Goal: Task Accomplishment & Management: Use online tool/utility

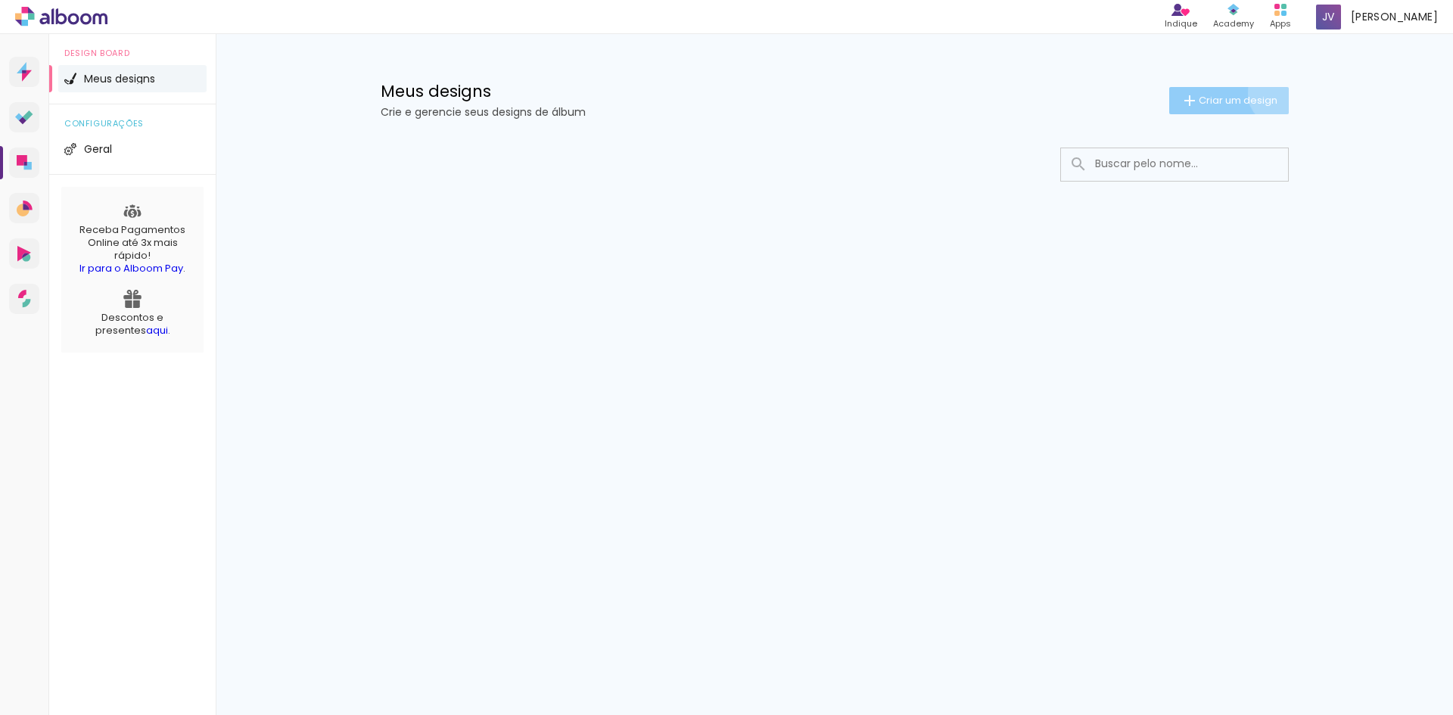
click at [1276, 95] on span "Criar um design" at bounding box center [1237, 100] width 79 height 10
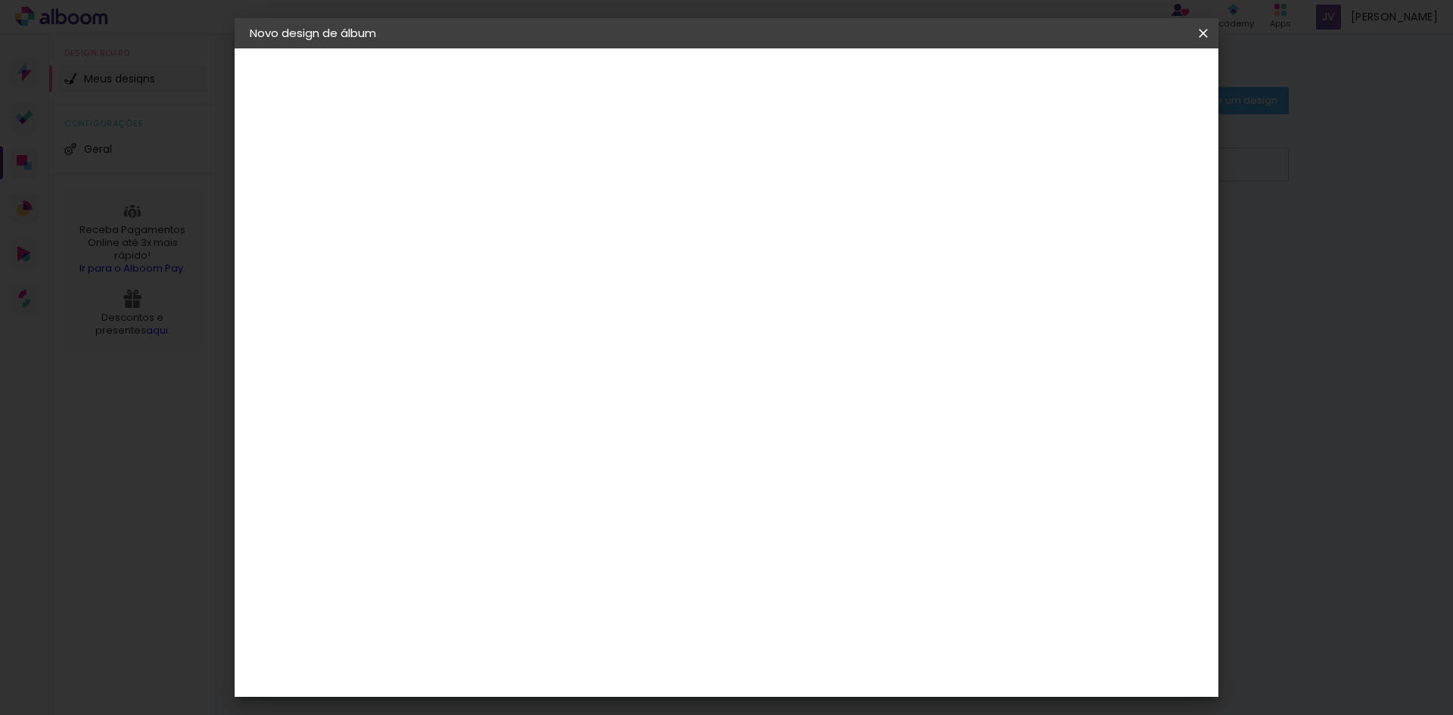
click at [1211, 29] on iron-icon at bounding box center [1203, 33] width 18 height 15
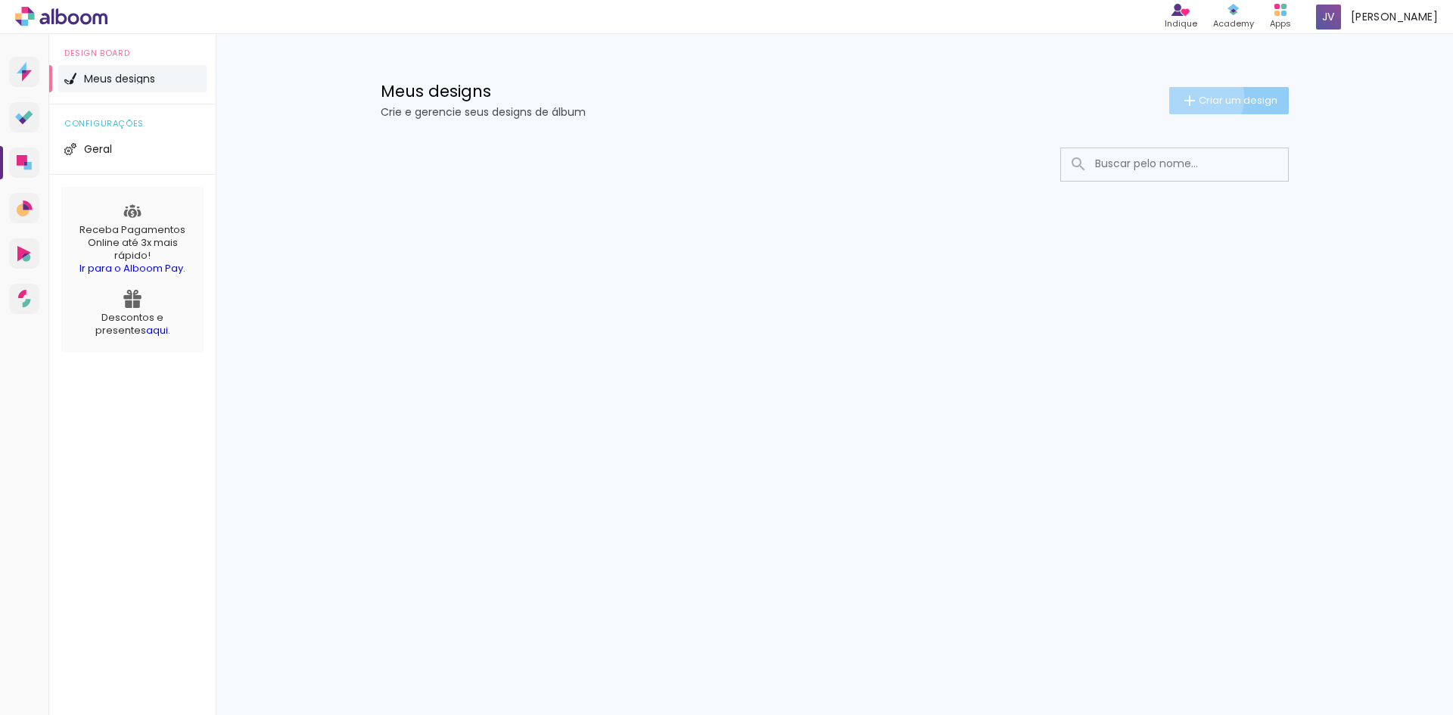
click at [1201, 98] on span "Criar um design" at bounding box center [1237, 100] width 79 height 10
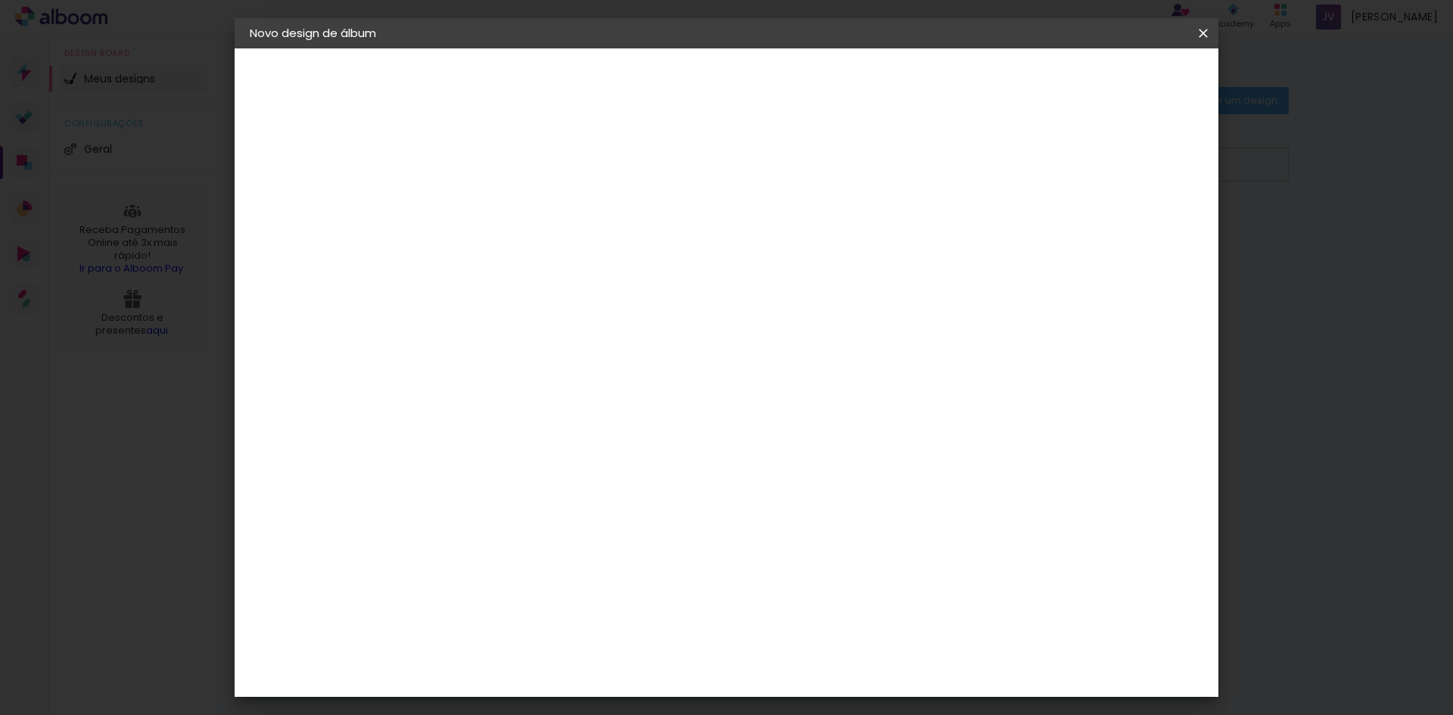
click at [497, 207] on input at bounding box center [497, 202] width 0 height 23
type input "Gael - 2 Anos"
type paper-input "Gael - 2 Anos"
click at [0, 0] on slot "Avançar" at bounding box center [0, 0] width 0 height 0
click at [503, 282] on input at bounding box center [535, 287] width 153 height 19
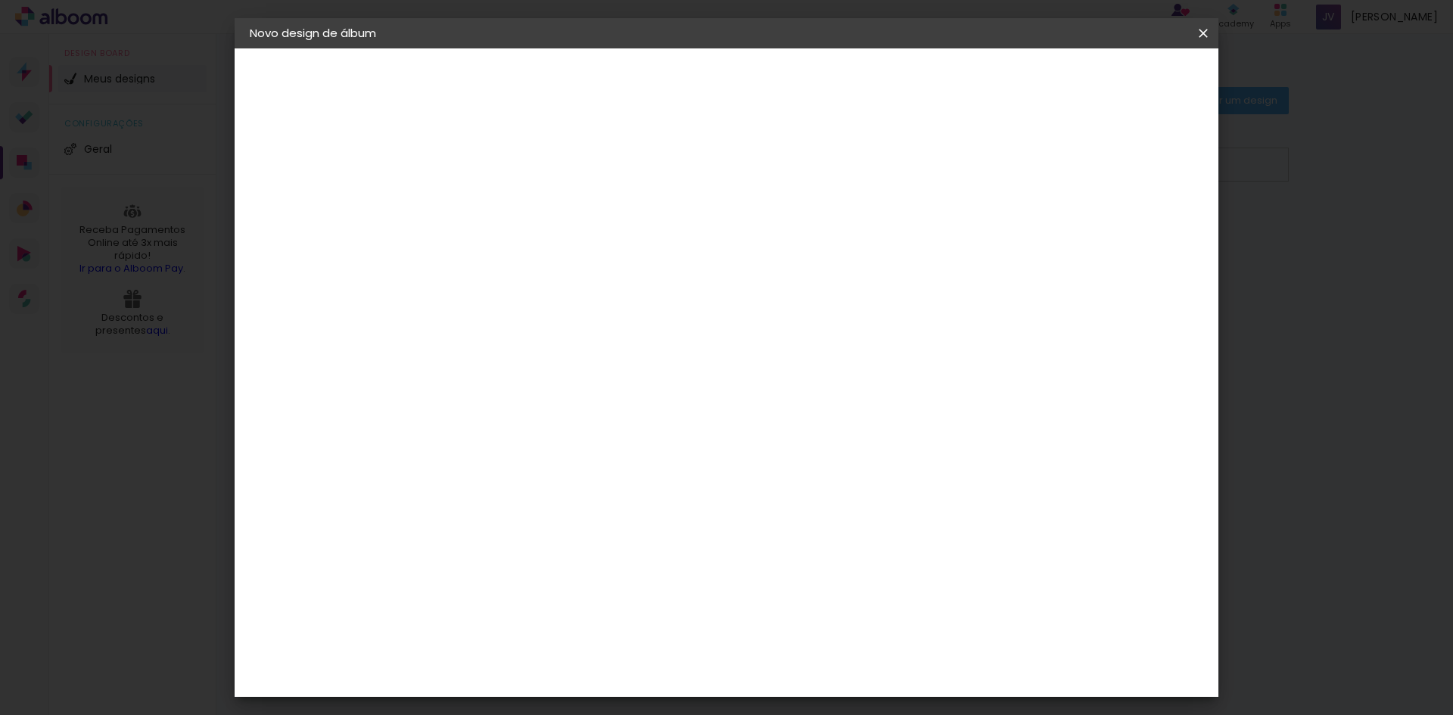
type input "w"
type input "W"
type input "d"
click at [781, 322] on paper-item "Sugerir uma encadernadora" at bounding box center [708, 315] width 145 height 39
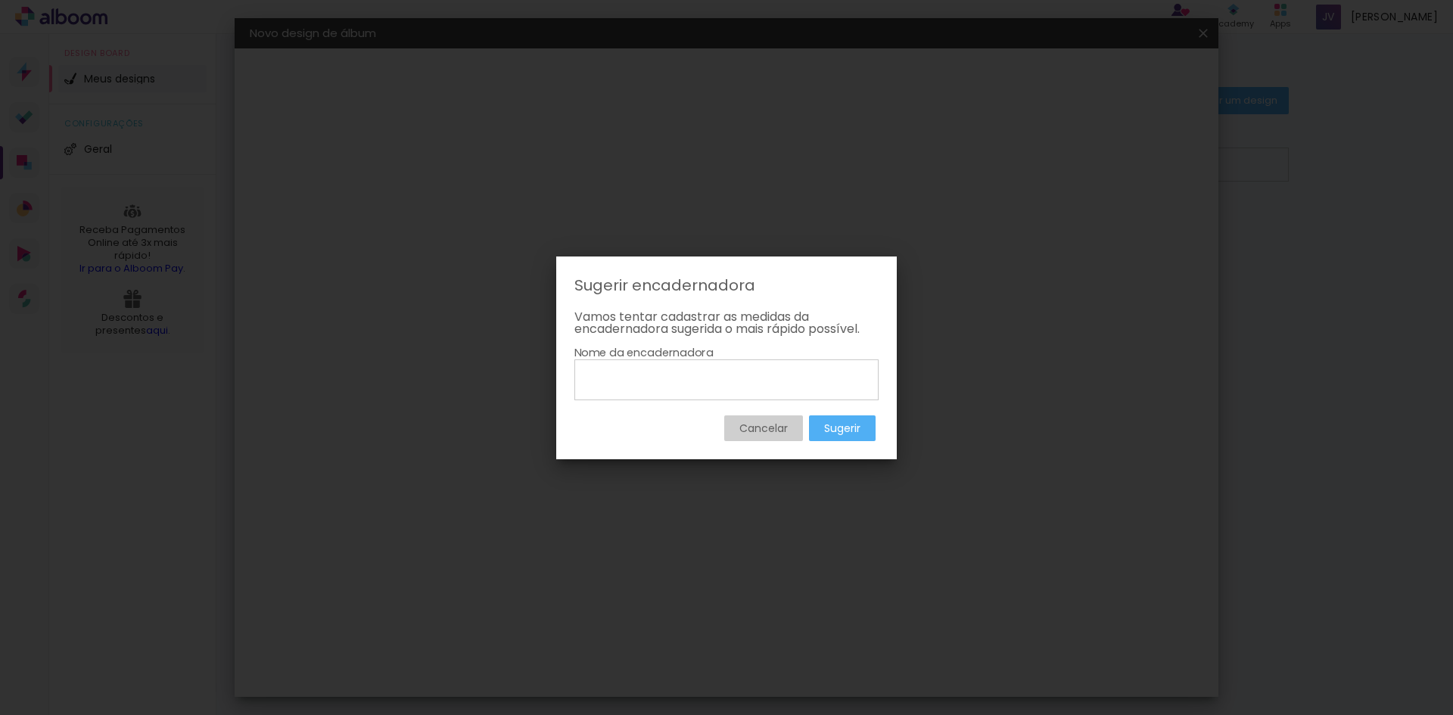
click at [744, 415] on paper-button "Cancelar" at bounding box center [763, 428] width 79 height 26
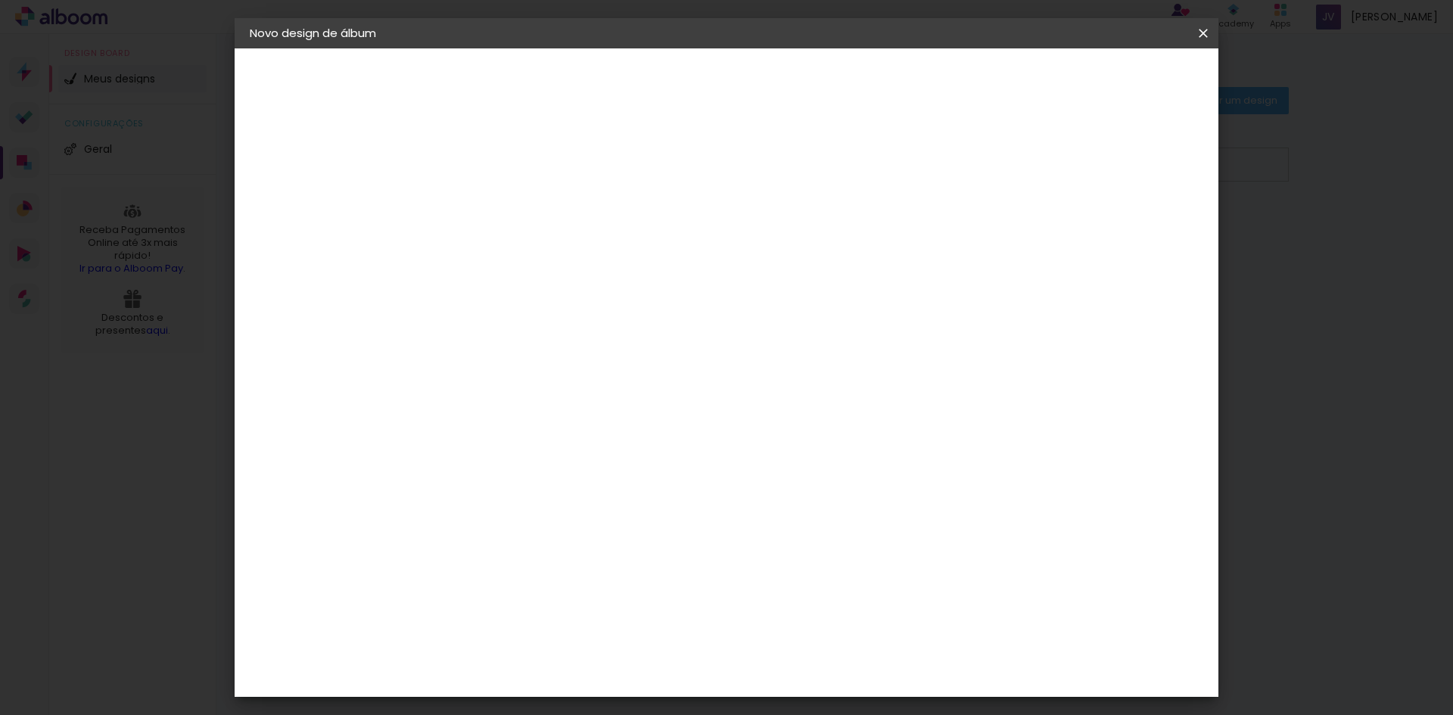
click at [0, 0] on slot "Tamanho Livre" at bounding box center [0, 0] width 0 height 0
click at [612, 284] on input at bounding box center [535, 287] width 153 height 19
click at [781, 238] on paper-item "Tamanho Livre" at bounding box center [708, 229] width 145 height 33
click at [781, 288] on paper-listbox "Tamanho Livre Sugerir uma encadernadora" at bounding box center [708, 264] width 145 height 141
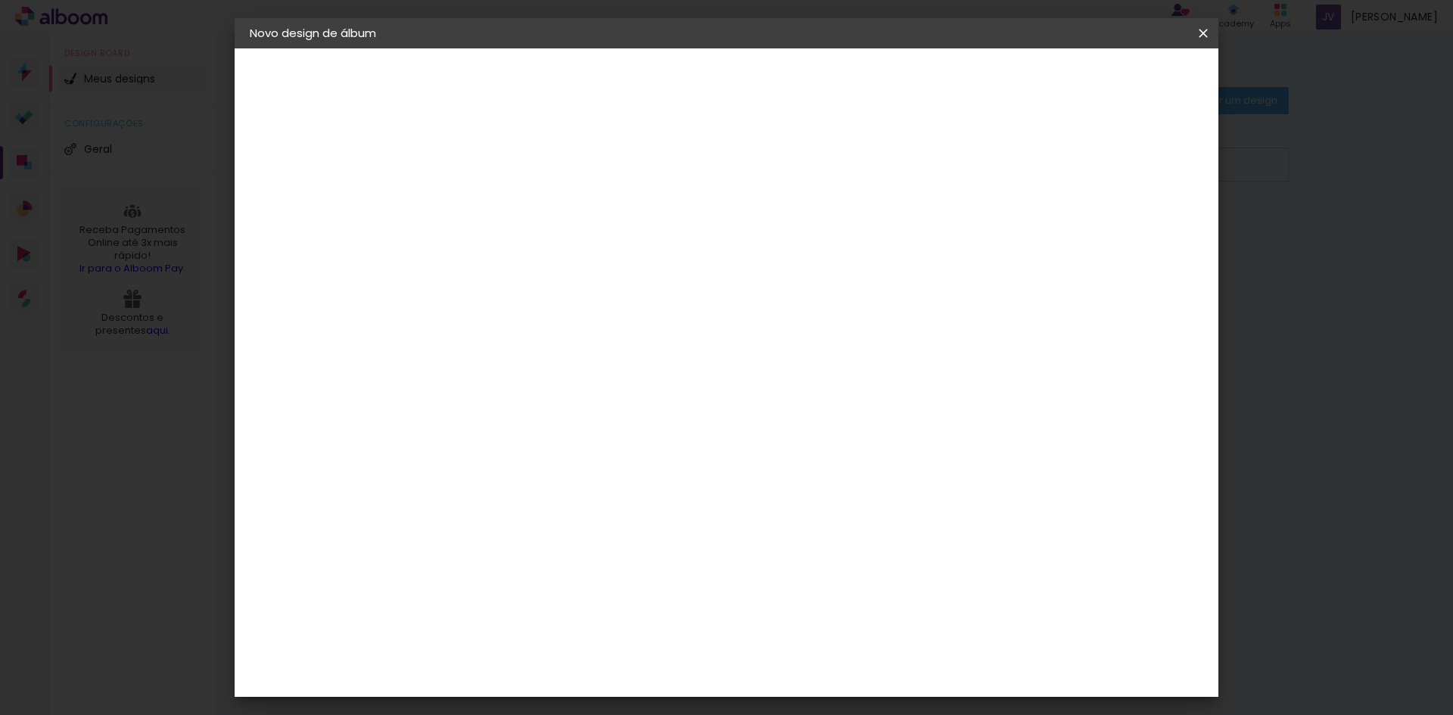
click at [762, 306] on div "Sugerir uma encadernadora" at bounding box center [715, 315] width 94 height 24
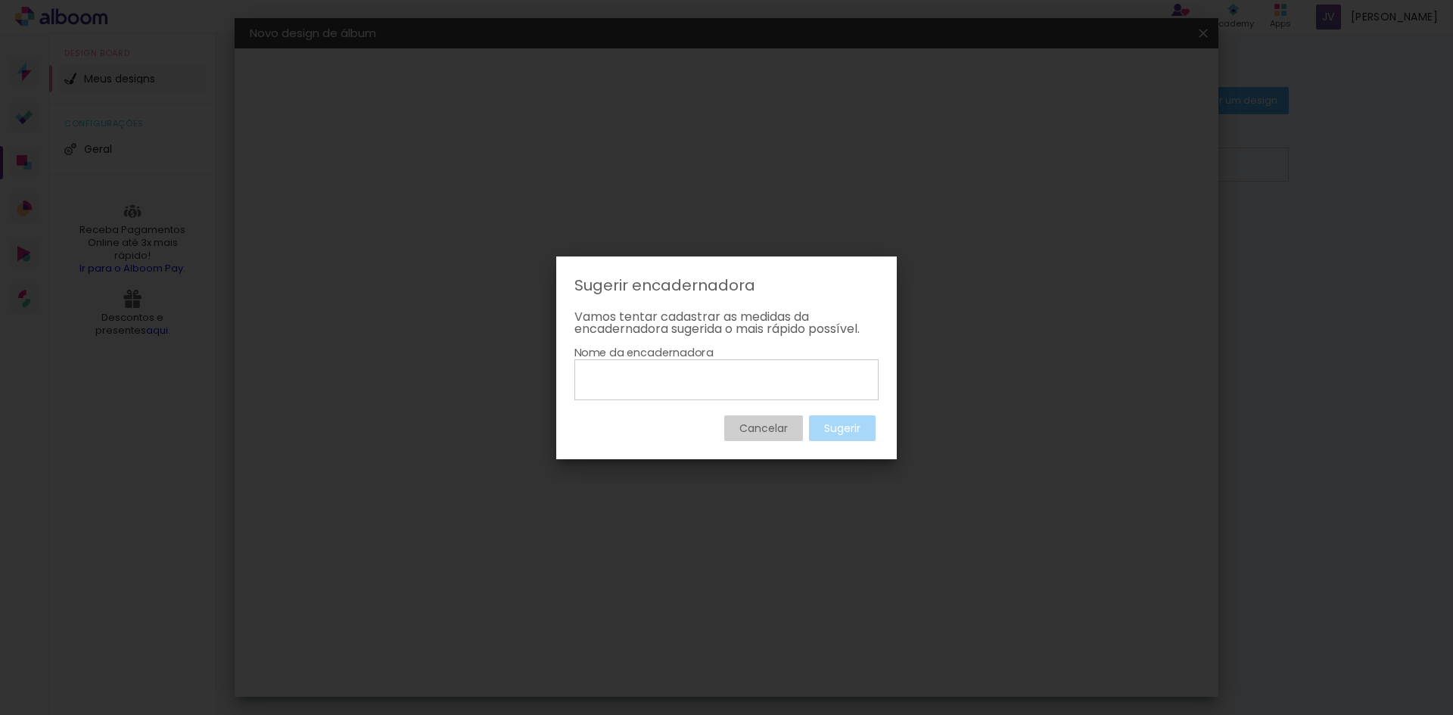
click at [762, 418] on paper-button "Cancelar" at bounding box center [763, 428] width 79 height 26
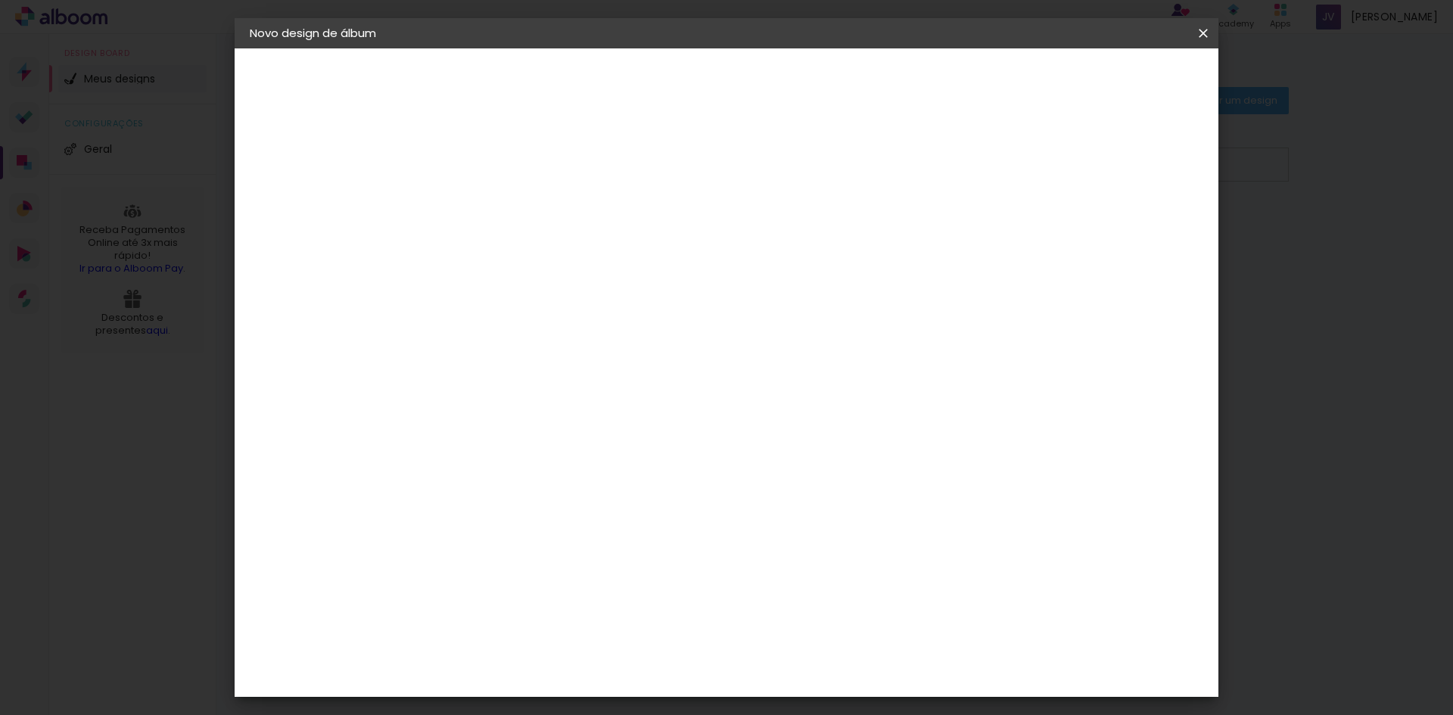
type input "dre"
type paper-input "dre"
click at [593, 356] on paper-item "DreambooksPro" at bounding box center [523, 341] width 139 height 33
click at [0, 0] on slot "Avançar" at bounding box center [0, 0] width 0 height 0
click at [556, 252] on input "text" at bounding box center [526, 263] width 59 height 23
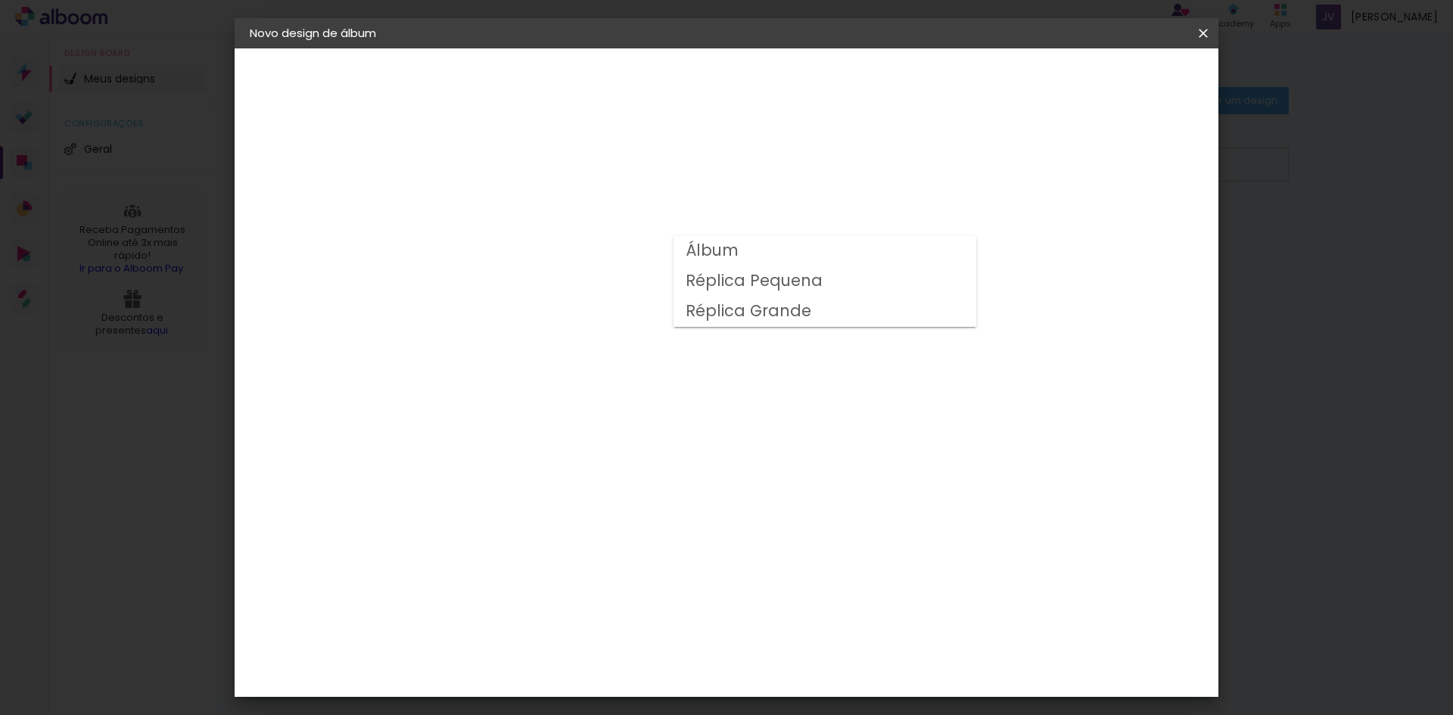
click at [788, 255] on paper-item "Álbum" at bounding box center [824, 251] width 303 height 30
type input "Álbum"
click at [655, 391] on span "20 × 30 cm" at bounding box center [627, 396] width 56 height 31
click at [655, 502] on span "20 × 20 cm" at bounding box center [627, 517] width 56 height 31
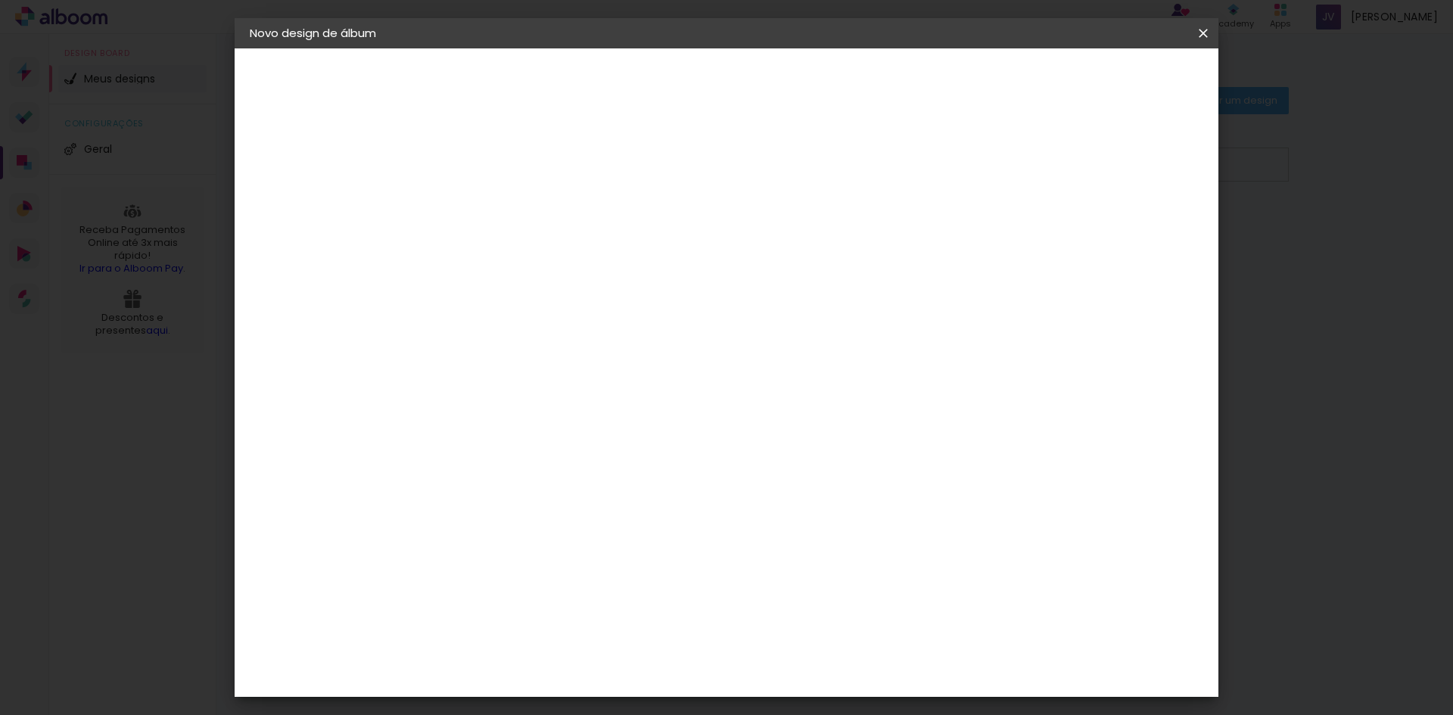
click at [655, 533] on span "25 × 25 cm" at bounding box center [627, 548] width 56 height 31
click at [655, 233] on span "20 × 30 cm" at bounding box center [627, 242] width 56 height 31
click at [744, 89] on paper-button "Avançar" at bounding box center [707, 80] width 74 height 26
click at [1108, 75] on span "Iniciar design" at bounding box center [1074, 80] width 69 height 11
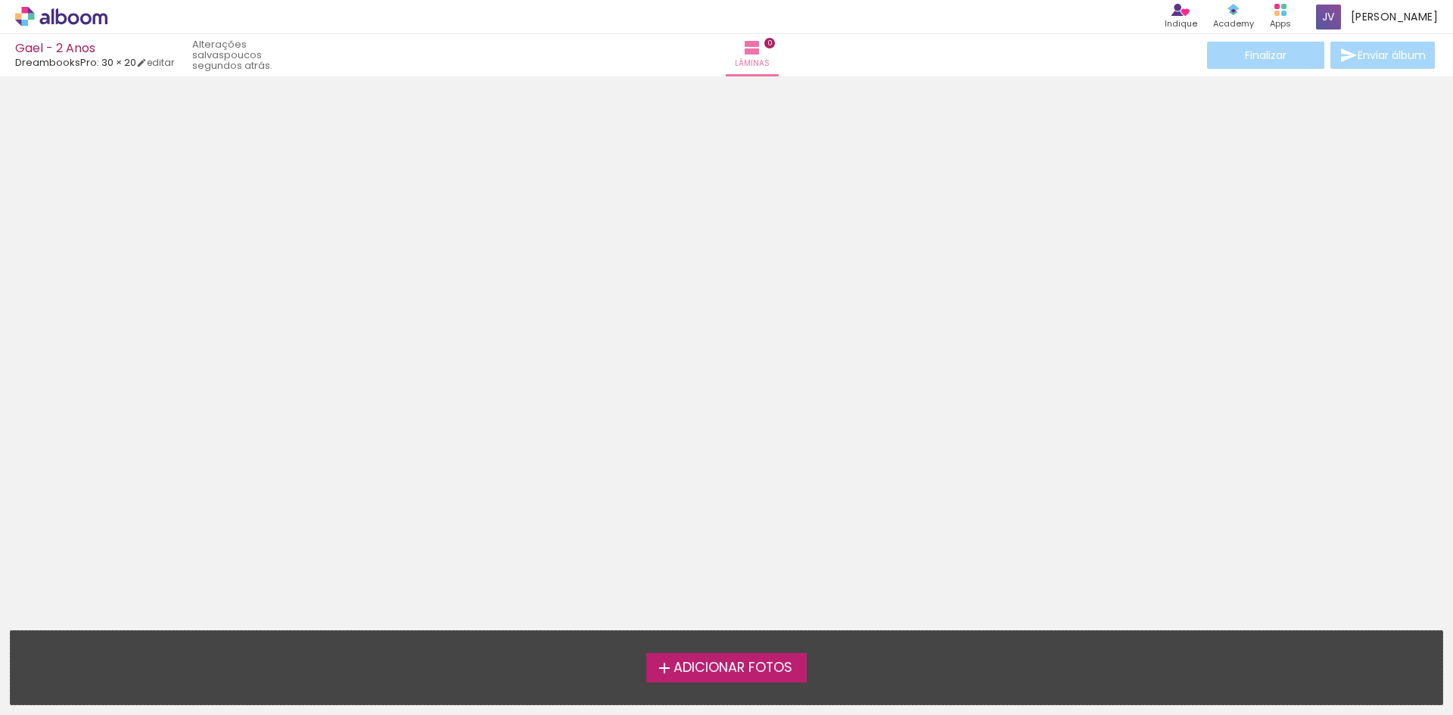
click at [662, 660] on iron-icon at bounding box center [664, 668] width 18 height 18
click at [0, 0] on input "file" at bounding box center [0, 0] width 0 height 0
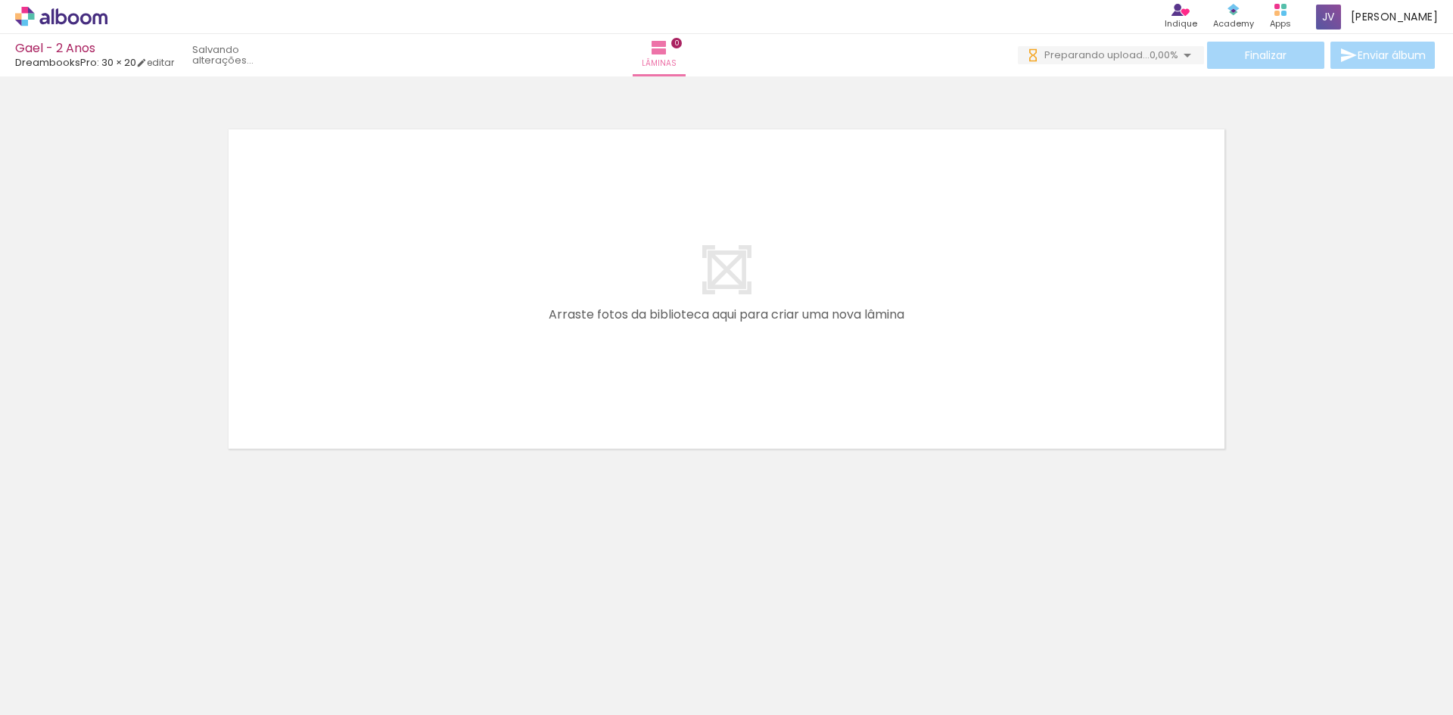
click at [160, 676] on div at bounding box center [151, 663] width 50 height 75
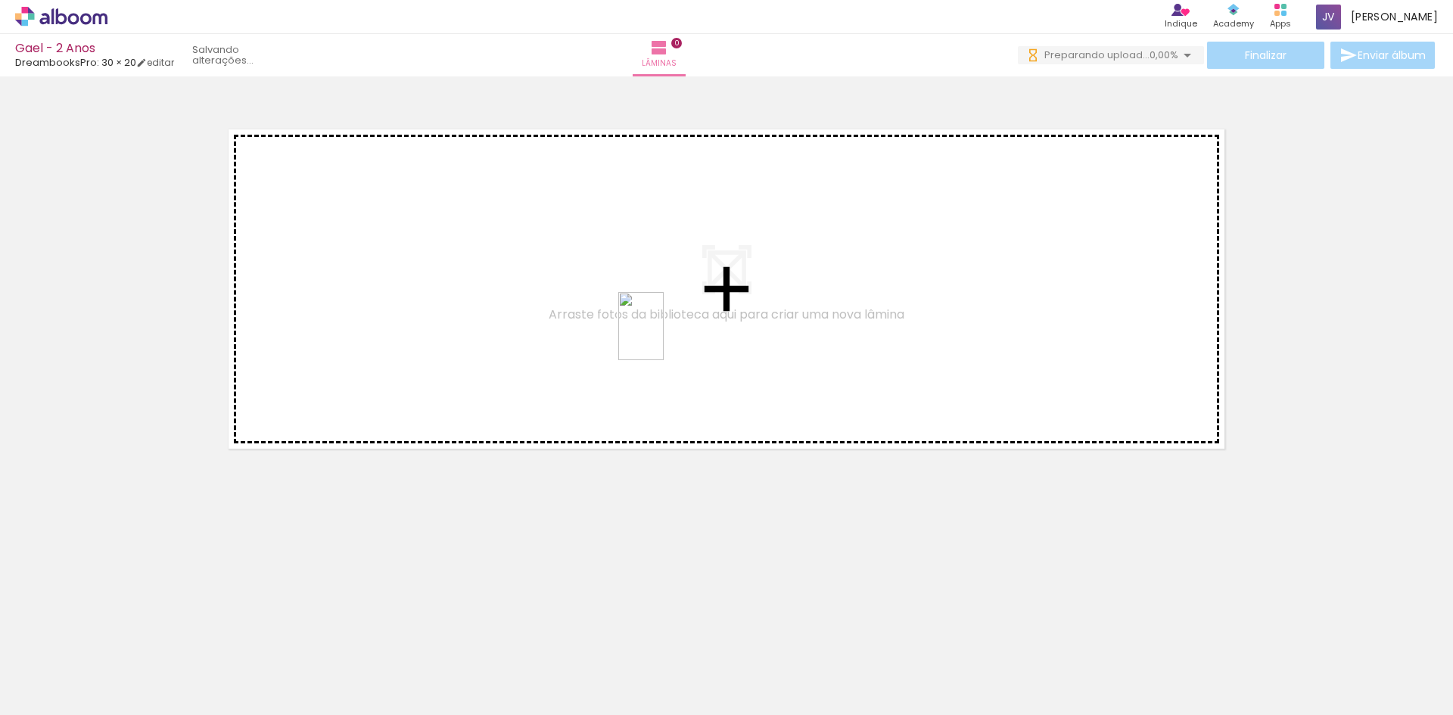
drag, startPoint x: 1180, startPoint y: 680, endPoint x: 664, endPoint y: 337, distance: 620.1
click at [664, 337] on quentale-workspace at bounding box center [726, 357] width 1453 height 715
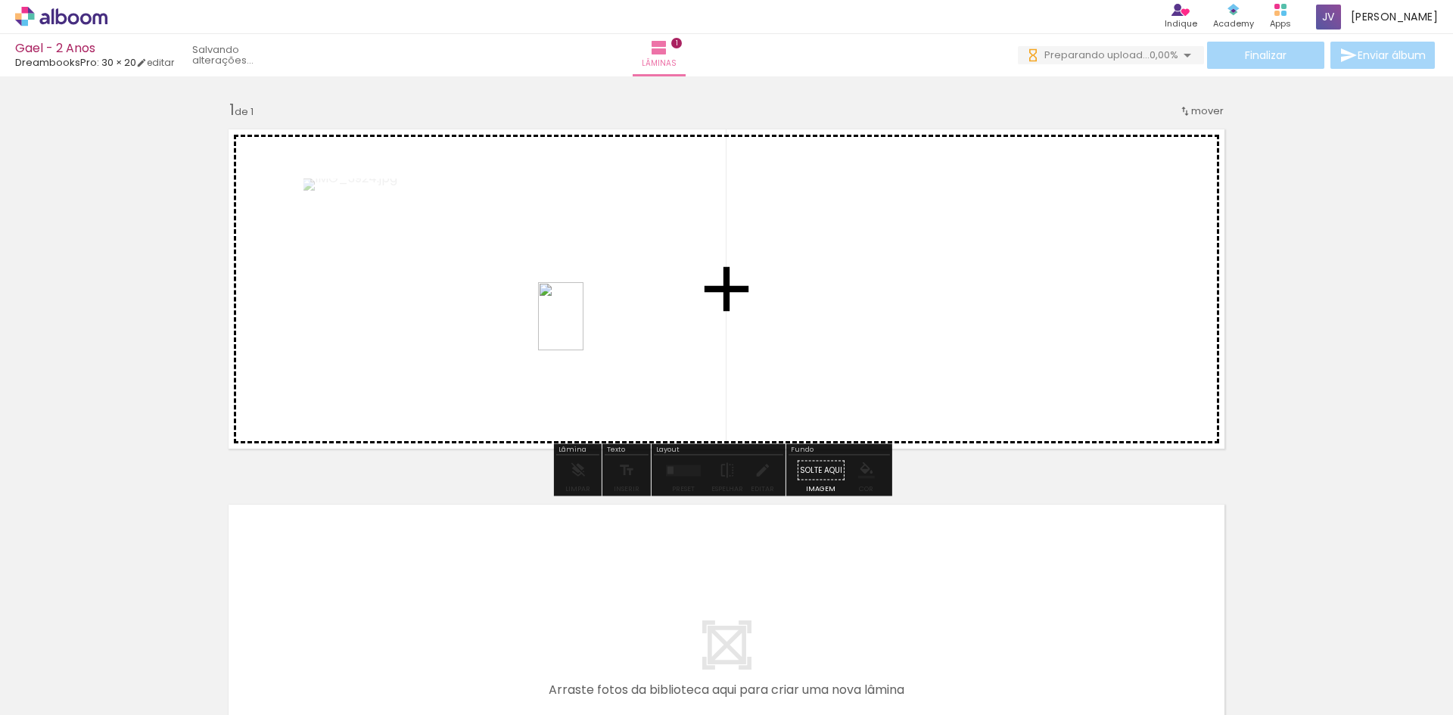
drag, startPoint x: 596, startPoint y: 678, endPoint x: 583, endPoint y: 328, distance: 350.5
click at [583, 328] on quentale-workspace at bounding box center [726, 357] width 1453 height 715
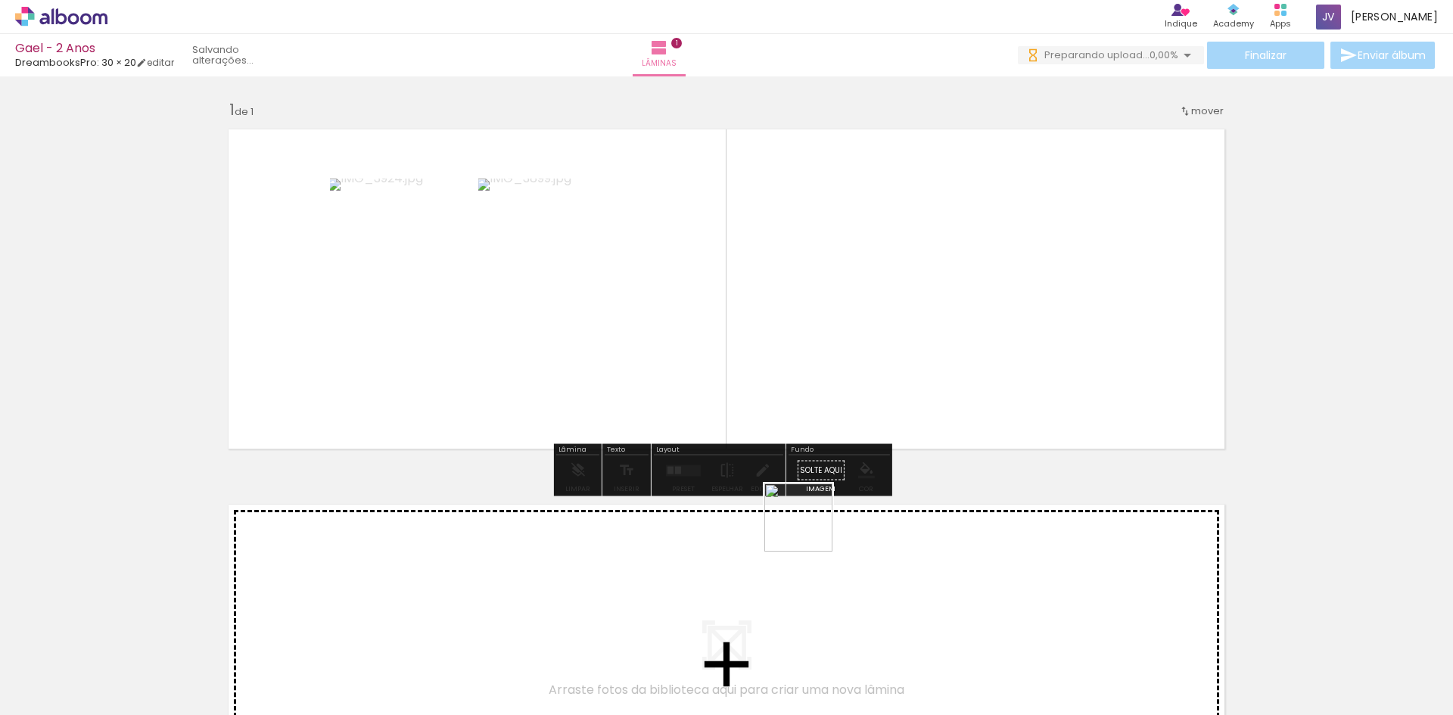
drag, startPoint x: 759, startPoint y: 670, endPoint x: 859, endPoint y: 345, distance: 340.5
click at [877, 325] on quentale-workspace at bounding box center [726, 357] width 1453 height 715
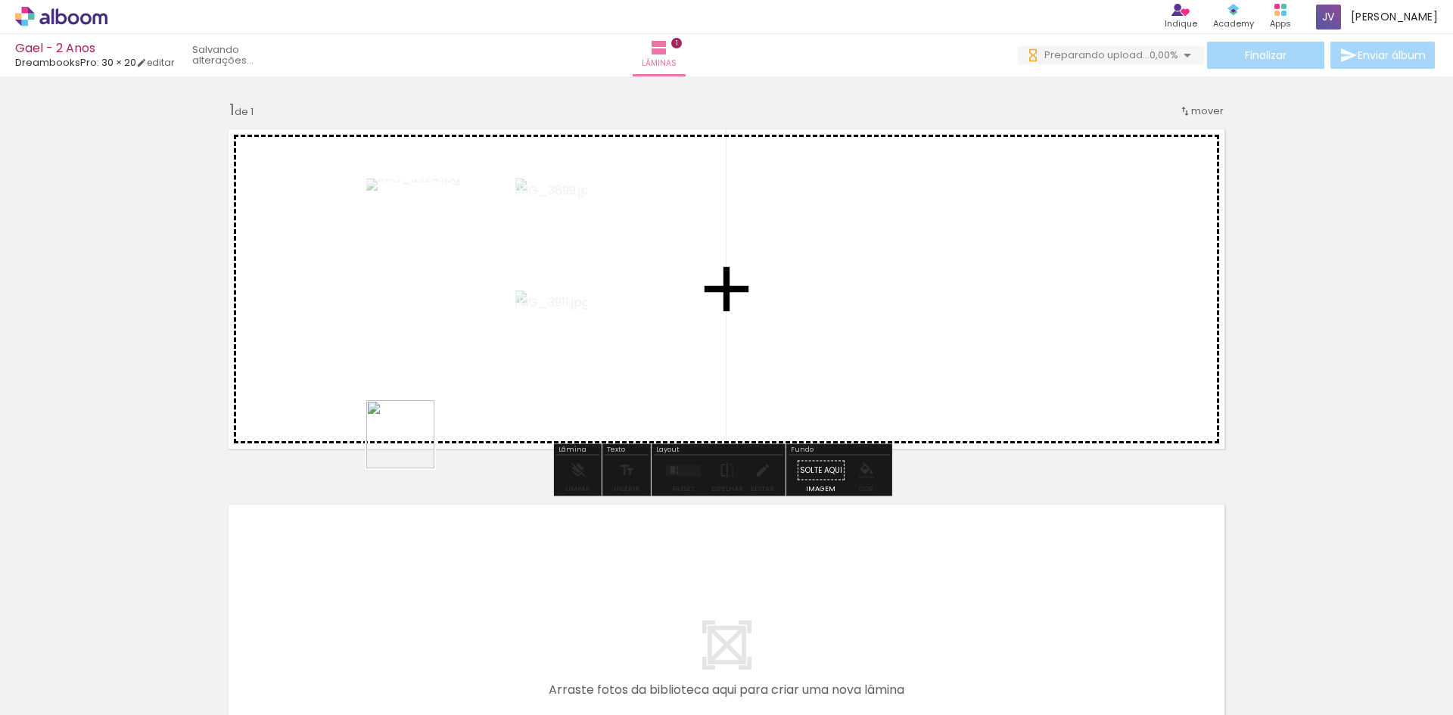
drag, startPoint x: 838, startPoint y: 682, endPoint x: 325, endPoint y: 364, distance: 603.4
click at [325, 364] on quentale-workspace at bounding box center [726, 357] width 1453 height 715
drag, startPoint x: 931, startPoint y: 684, endPoint x: 662, endPoint y: 313, distance: 457.8
click at [662, 313] on quentale-workspace at bounding box center [726, 357] width 1453 height 715
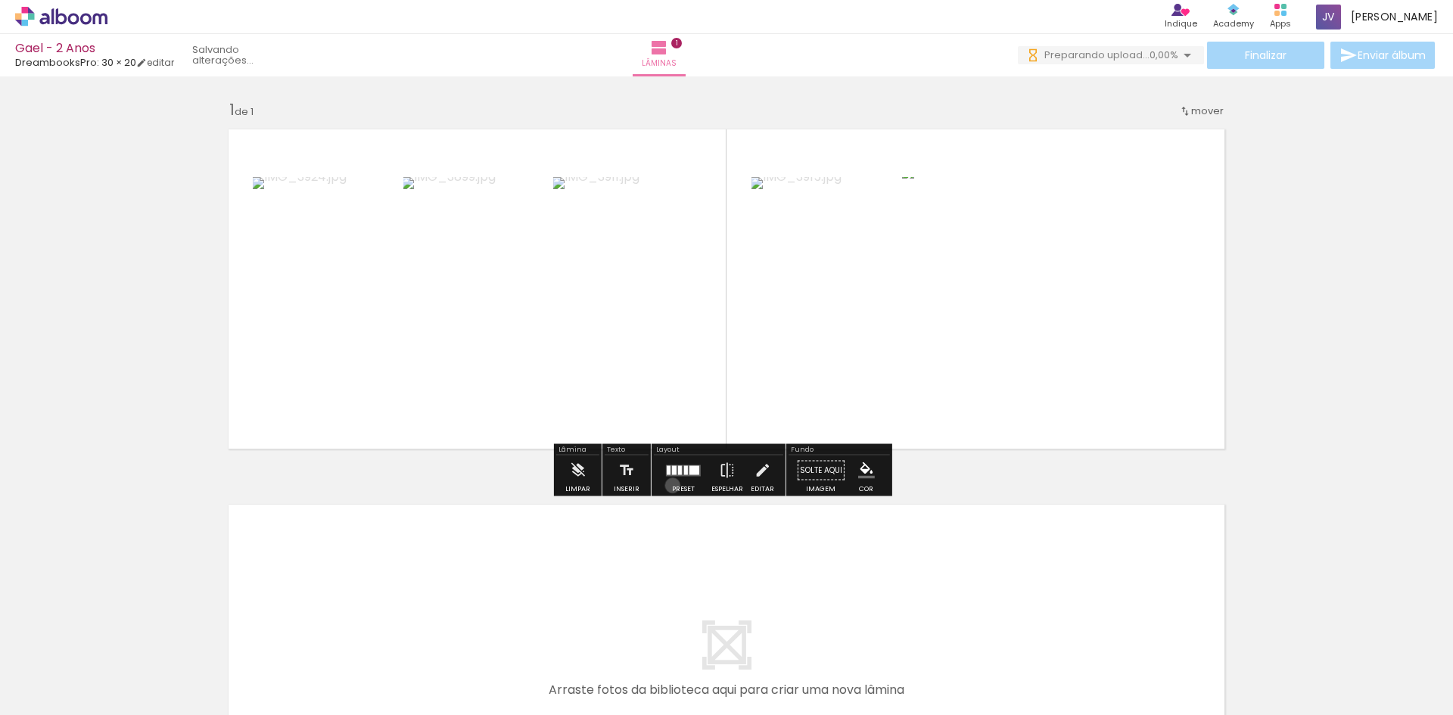
click at [669, 485] on div at bounding box center [683, 470] width 41 height 30
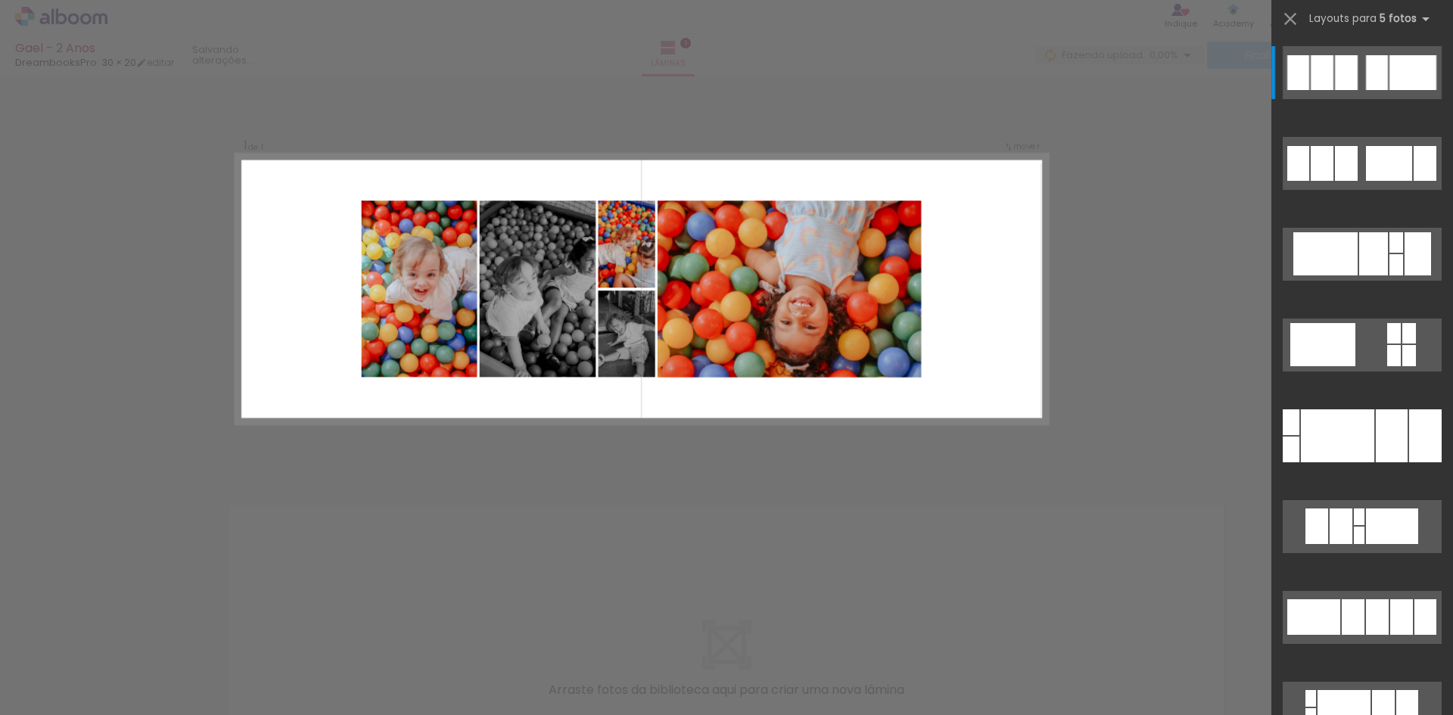
click at [1156, 253] on div "Confirmar Cancelar" at bounding box center [726, 469] width 1453 height 787
